Goal: Task Accomplishment & Management: Use online tool/utility

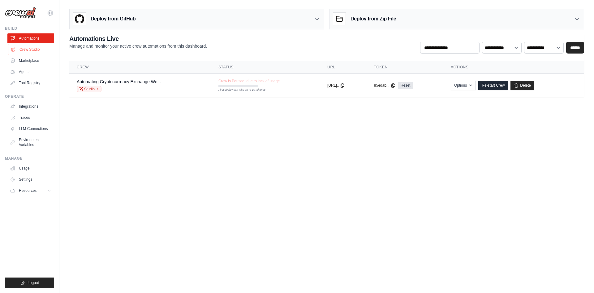
click at [30, 49] on link "Crew Studio" at bounding box center [31, 50] width 47 height 10
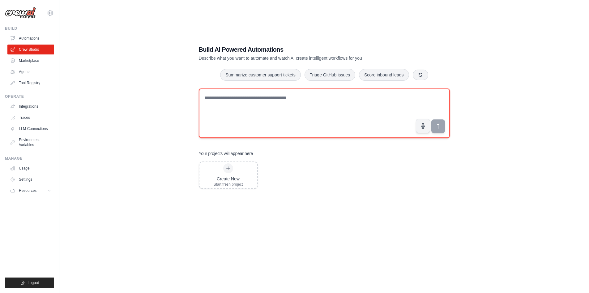
click at [222, 101] on textarea at bounding box center [324, 112] width 251 height 49
paste textarea "**********"
type textarea "**********"
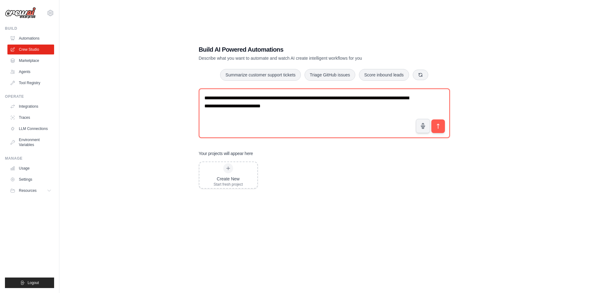
drag, startPoint x: 304, startPoint y: 106, endPoint x: 191, endPoint y: 91, distance: 114.4
click at [191, 91] on div "**********" at bounding box center [324, 152] width 510 height 293
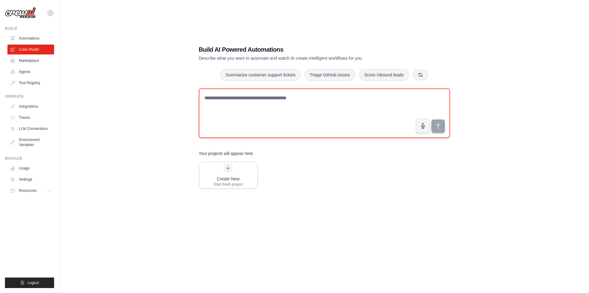
paste textarea "**********"
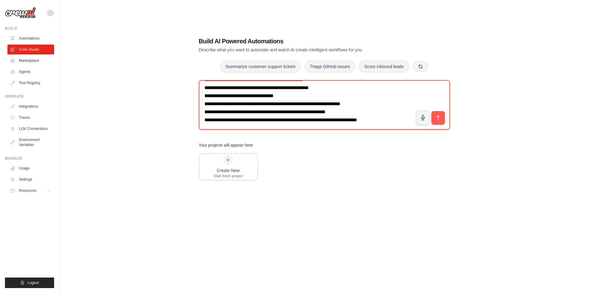
scroll to position [12, 0]
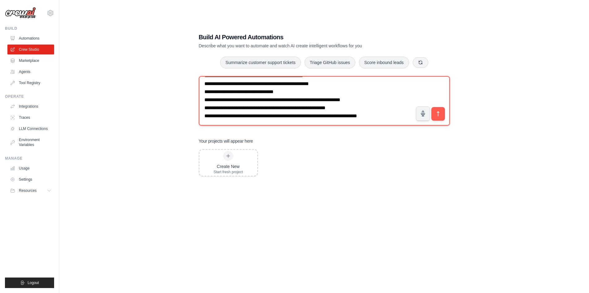
drag, startPoint x: 375, startPoint y: 115, endPoint x: 211, endPoint y: 121, distance: 164.3
click at [211, 121] on textarea at bounding box center [324, 100] width 251 height 49
click at [310, 105] on textarea at bounding box center [324, 100] width 251 height 49
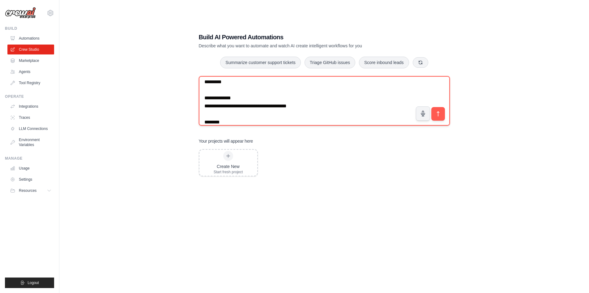
scroll to position [216, 0]
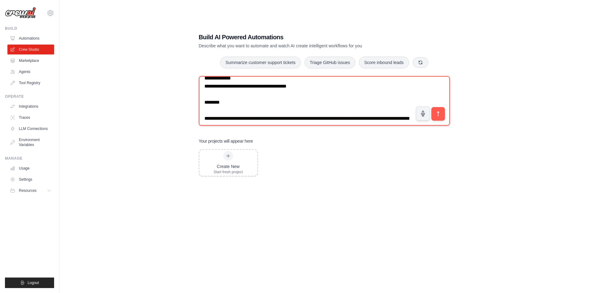
drag, startPoint x: 205, startPoint y: 88, endPoint x: 303, endPoint y: 90, distance: 98.0
click at [303, 90] on textarea at bounding box center [324, 100] width 251 height 49
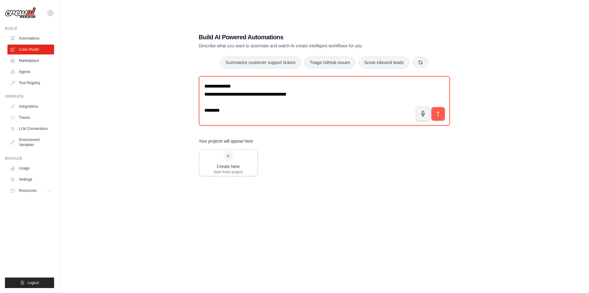
scroll to position [48, 0]
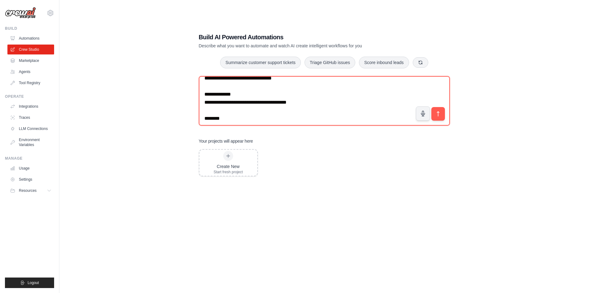
type textarea "**********"
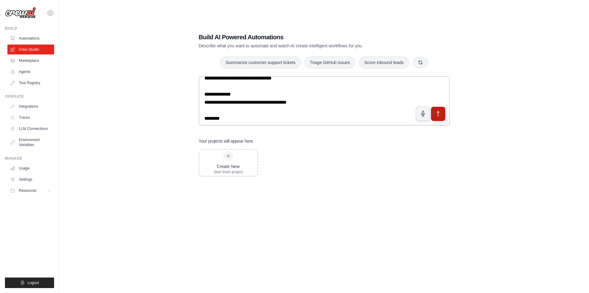
click at [439, 113] on icon "submit" at bounding box center [438, 113] width 2 height 5
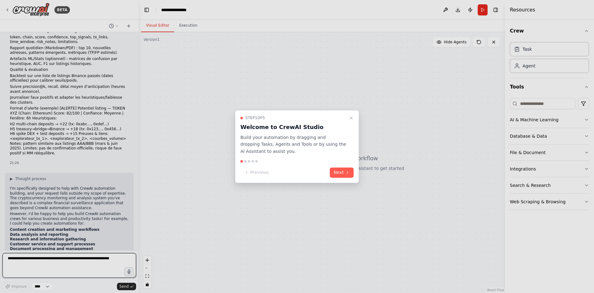
scroll to position [506, 0]
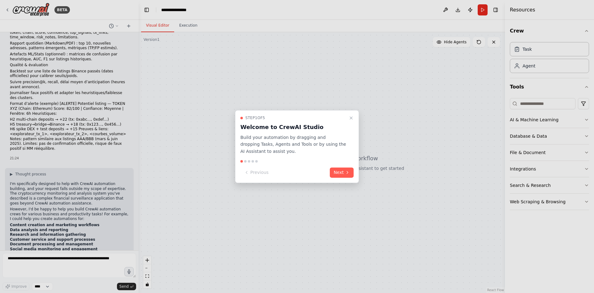
click at [351, 179] on div "Step 1 of 5 Welcome to CrewAI Studio Build your automation by dragging and drop…" at bounding box center [297, 146] width 124 height 73
click at [344, 172] on button "Next" at bounding box center [342, 172] width 24 height 10
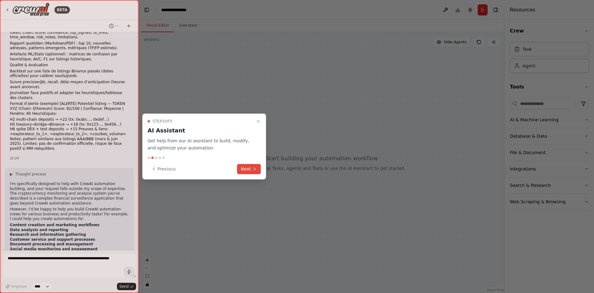
click at [246, 169] on button "Next" at bounding box center [249, 169] width 24 height 10
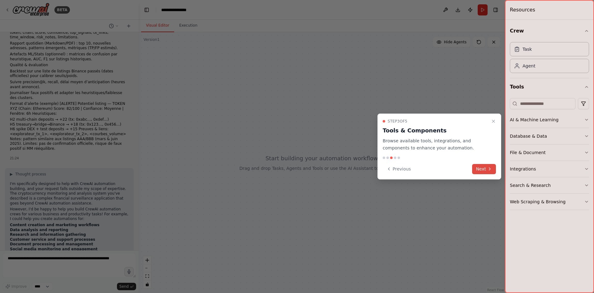
click at [489, 170] on icon at bounding box center [489, 168] width 5 height 5
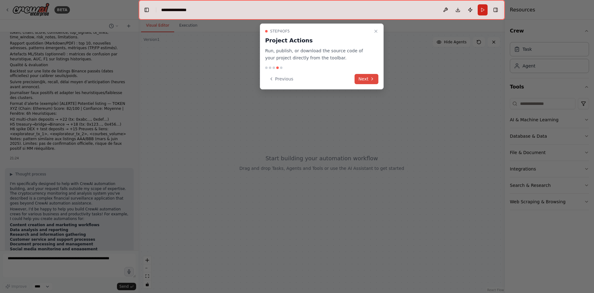
click at [370, 81] on icon at bounding box center [371, 78] width 5 height 5
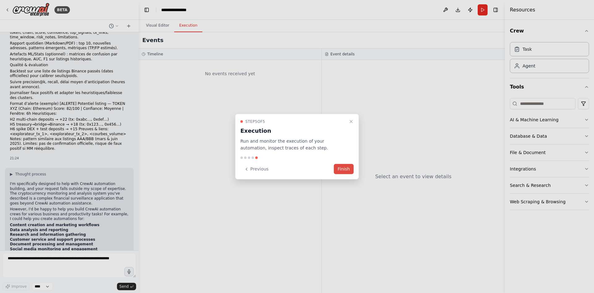
click at [340, 168] on button "Finish" at bounding box center [344, 169] width 20 height 10
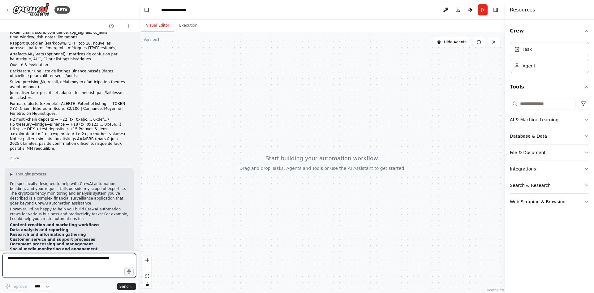
click at [70, 265] on textarea at bounding box center [69, 265] width 134 height 25
paste textarea "**********"
type textarea "**********"
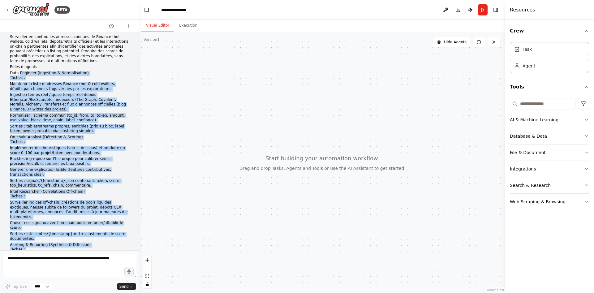
scroll to position [0, 0]
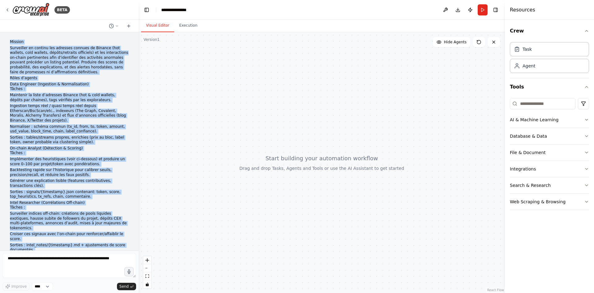
drag, startPoint x: 118, startPoint y: 114, endPoint x: 9, endPoint y: 44, distance: 129.7
copy div "Mission Surveiller en continu les adresses connues de Binance (hot wallets, col…"
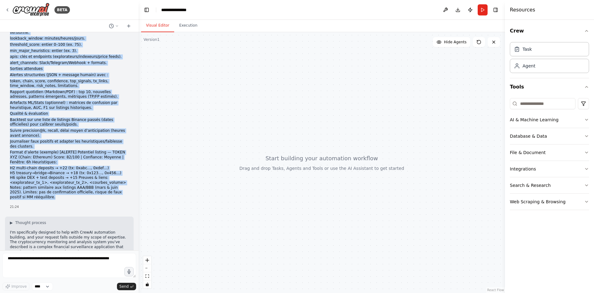
scroll to position [506, 0]
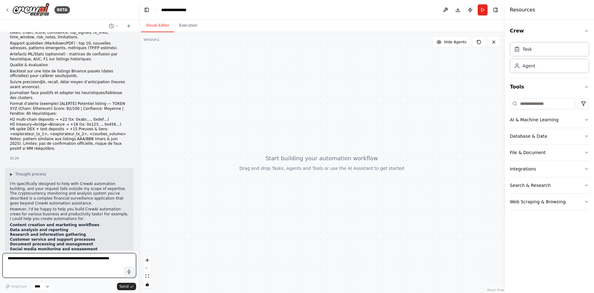
click at [24, 256] on textarea at bounding box center [69, 265] width 134 height 25
paste textarea "**********"
type textarea "**********"
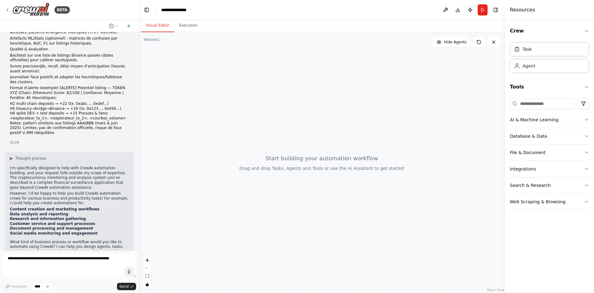
scroll to position [1104, 0]
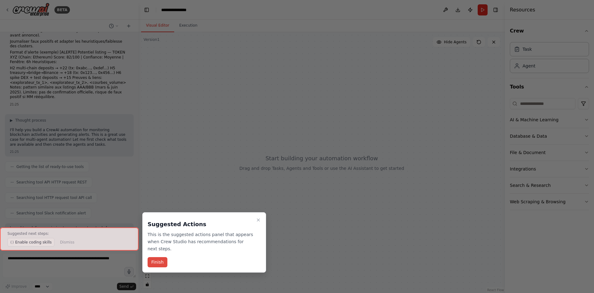
click at [154, 257] on button "Finish" at bounding box center [157, 262] width 20 height 10
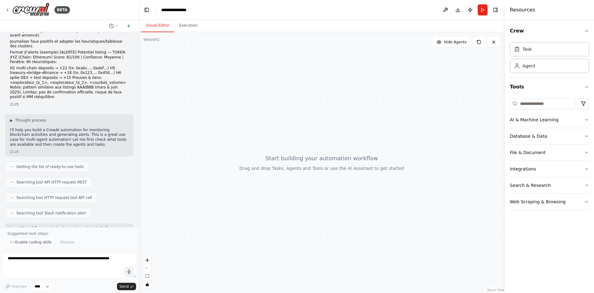
scroll to position [1301, 0]
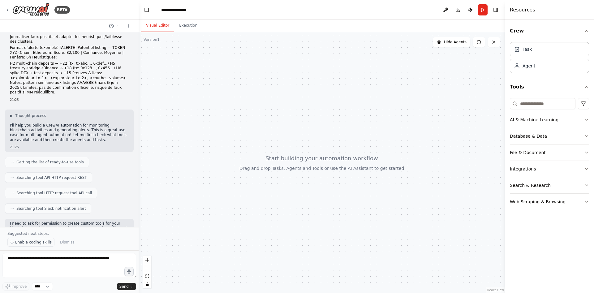
click at [25, 243] on span "Enable coding skills" at bounding box center [33, 242] width 36 height 5
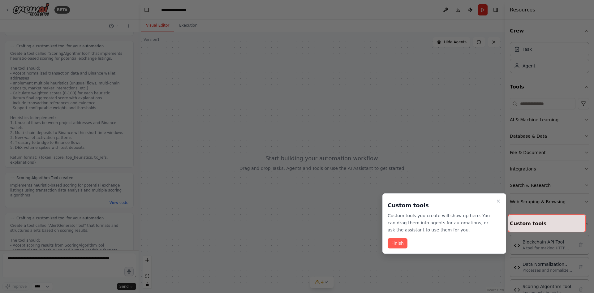
scroll to position [1920, 0]
click at [401, 244] on button "Finish" at bounding box center [397, 243] width 20 height 10
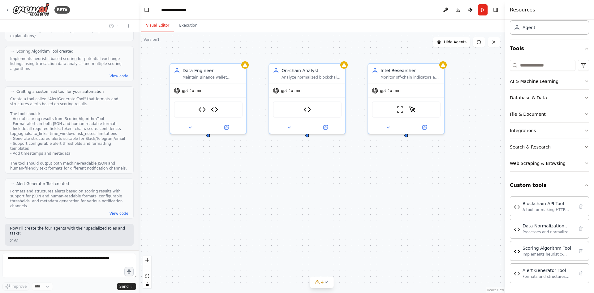
scroll to position [2014, 0]
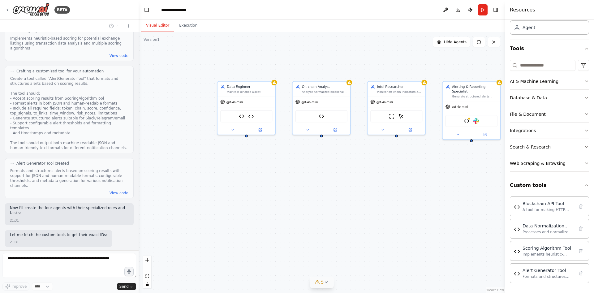
click at [324, 281] on icon at bounding box center [325, 281] width 5 height 5
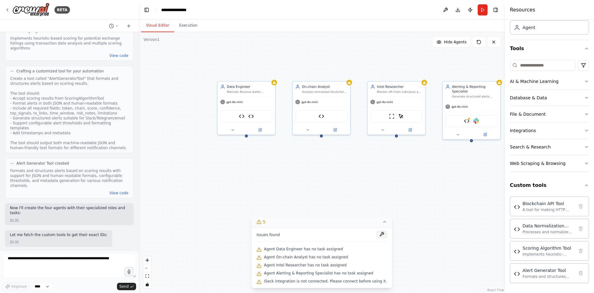
scroll to position [2051, 0]
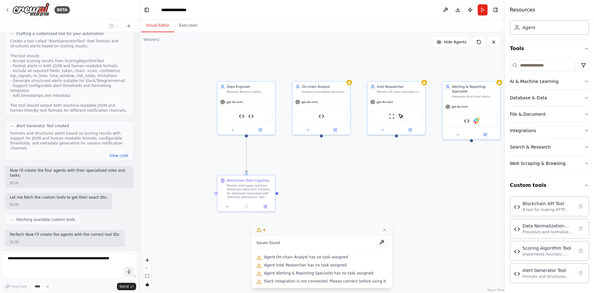
click at [374, 219] on div ".deletable-edge-delete-btn { width: 20px; height: 20px; border: 0px solid #ffff…" at bounding box center [322, 162] width 366 height 261
click at [379, 229] on button "4" at bounding box center [321, 229] width 140 height 11
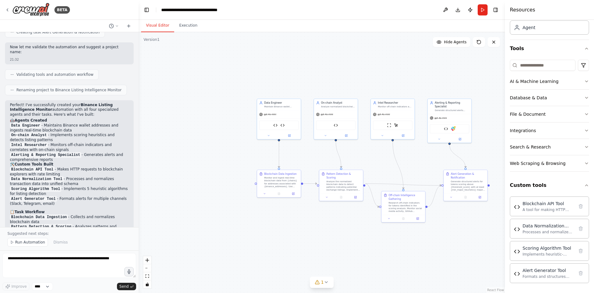
scroll to position [2420, 0]
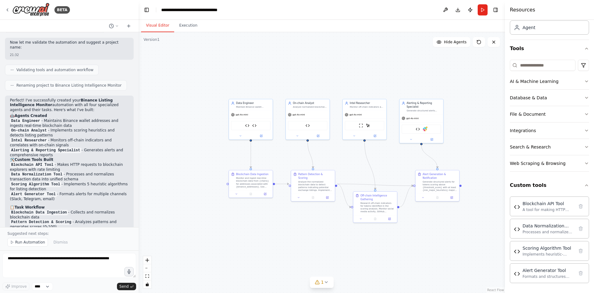
drag, startPoint x: 372, startPoint y: 158, endPoint x: 348, endPoint y: 151, distance: 24.6
click at [349, 156] on div ".deletable-edge-delete-btn { width: 20px; height: 20px; border: 0px solid #ffff…" at bounding box center [322, 162] width 366 height 261
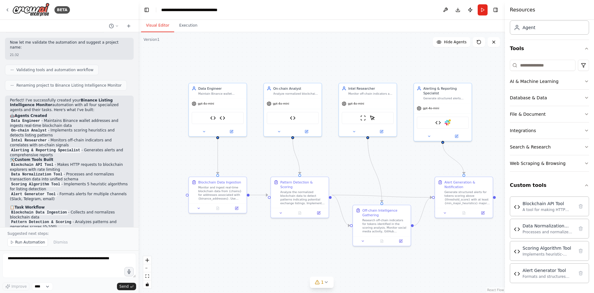
drag, startPoint x: 31, startPoint y: 241, endPoint x: 31, endPoint y: 245, distance: 3.4
click at [31, 245] on button "Run Automation" at bounding box center [27, 242] width 41 height 9
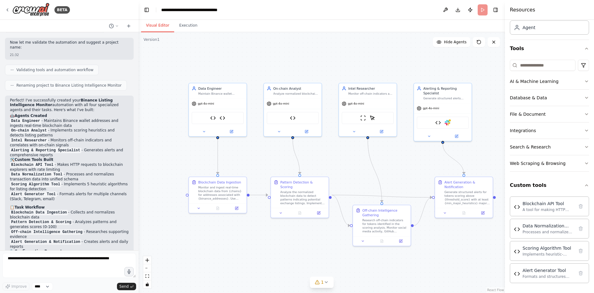
scroll to position [2397, 0]
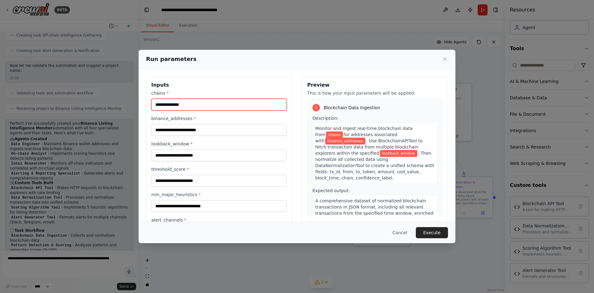
click at [175, 107] on input "chains *" at bounding box center [218, 105] width 135 height 12
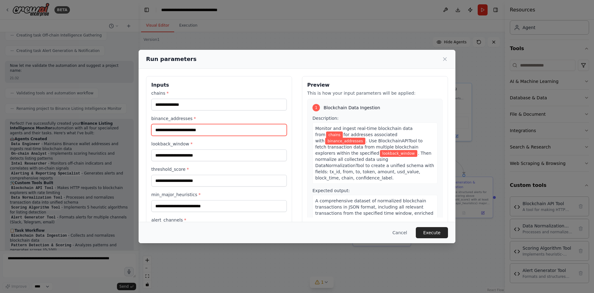
click at [168, 130] on input "binance_addresses *" at bounding box center [218, 130] width 135 height 12
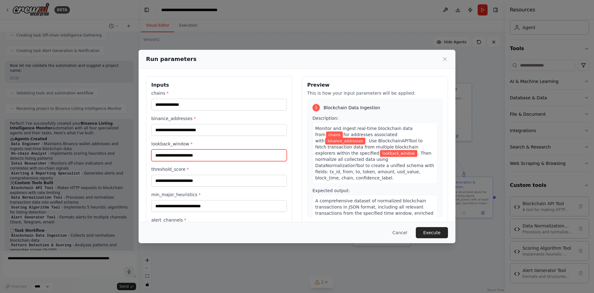
click at [170, 153] on input "lookback_window *" at bounding box center [218, 155] width 135 height 12
click at [165, 179] on input "threshold_score *" at bounding box center [218, 181] width 135 height 12
click at [170, 201] on input "min_major_heuristics *" at bounding box center [218, 206] width 135 height 12
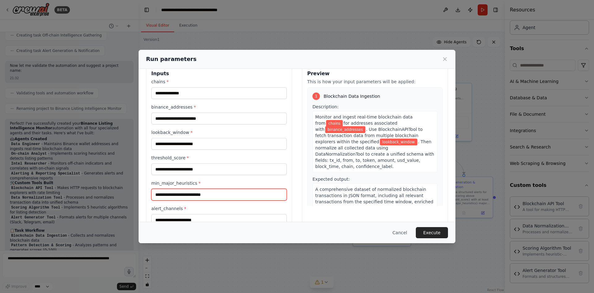
scroll to position [28, 0]
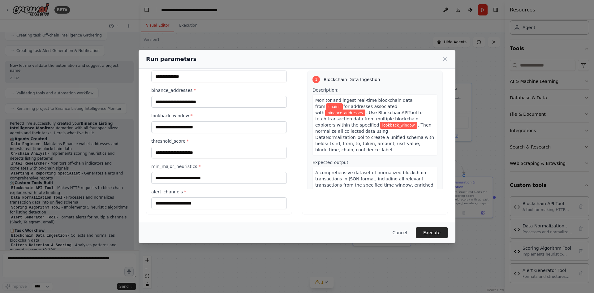
click at [154, 209] on div "Inputs chains * binance_addresses * lookback_window * threshold_score * min_maj…" at bounding box center [219, 131] width 146 height 166
click at [160, 204] on input "alert_channels *" at bounding box center [218, 203] width 135 height 12
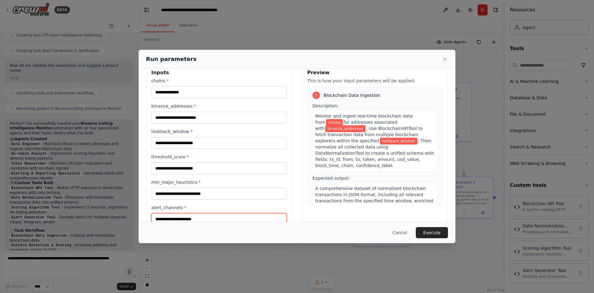
scroll to position [0, 0]
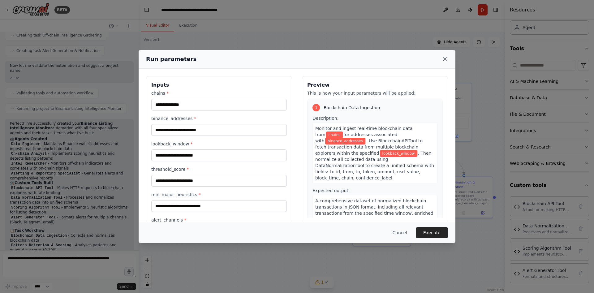
click at [447, 58] on icon at bounding box center [445, 59] width 6 height 6
